Goal: Information Seeking & Learning: Find specific fact

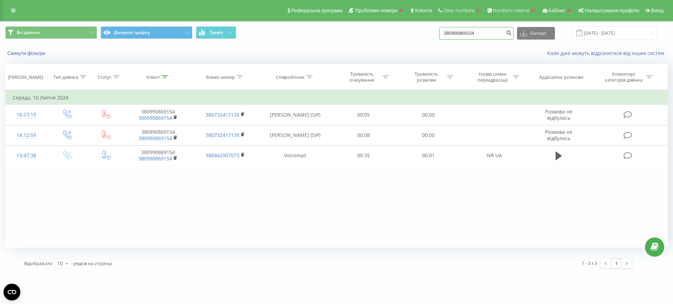
click at [499, 33] on input "380990869154" at bounding box center [476, 33] width 74 height 13
paste input "380634132178"
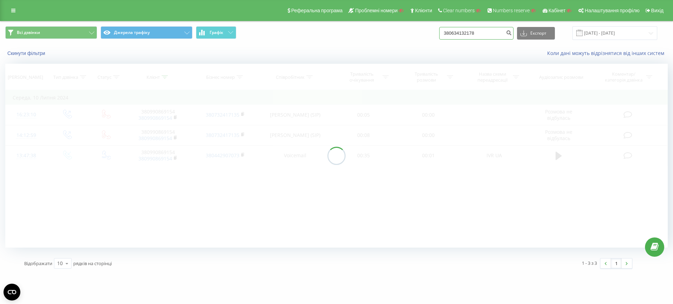
type input "380634132178"
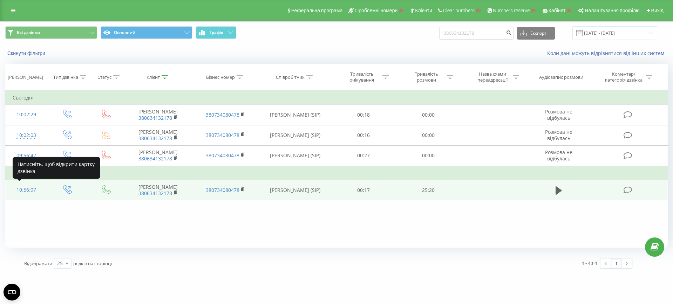
click at [24, 191] on div "10:56:07" at bounding box center [26, 190] width 27 height 14
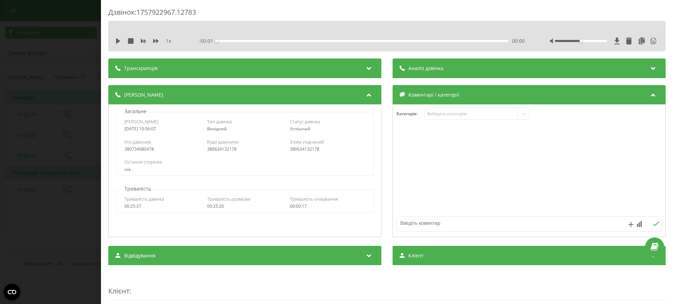
click at [175, 64] on div "Транскрипція" at bounding box center [244, 68] width 273 height 20
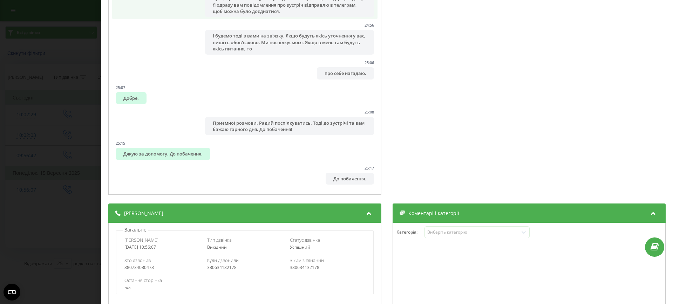
scroll to position [135, 0]
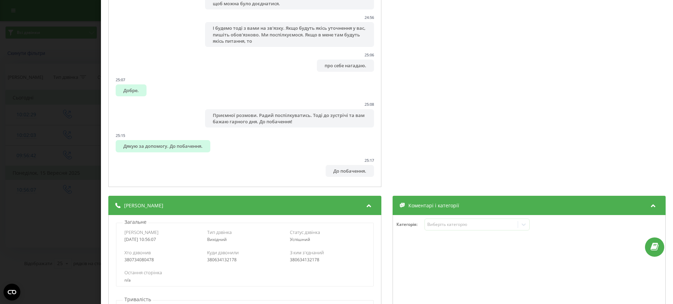
click at [15, 231] on div "Дзвінок : 1757922967.12783 1 x - 25:18 00:00 00:00 Транскрипція 00:00 Алло! 00:…" at bounding box center [336, 152] width 673 height 304
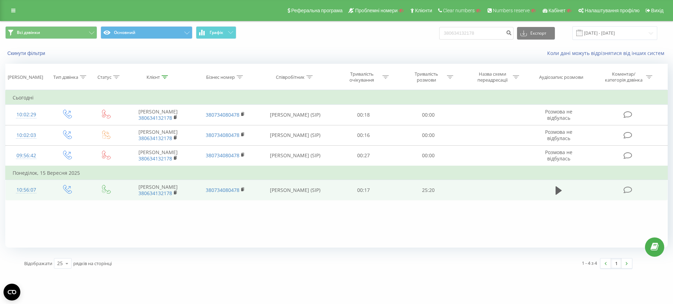
click at [30, 187] on div "10:56:07" at bounding box center [26, 190] width 27 height 14
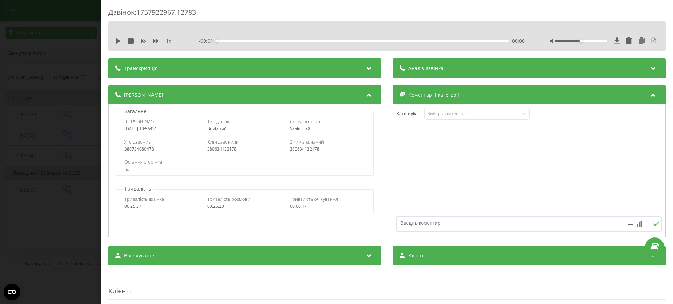
click at [185, 70] on div "Транскрипція" at bounding box center [244, 68] width 273 height 20
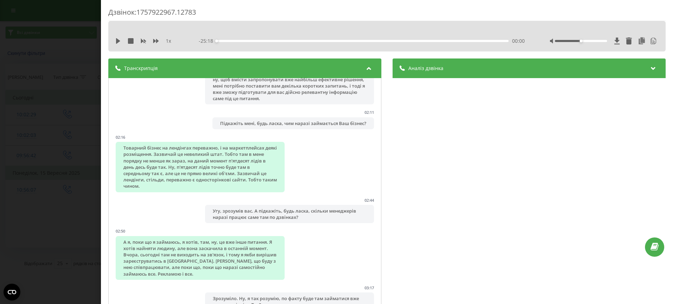
scroll to position [726, 0]
